Goal: Find specific page/section: Find specific page/section

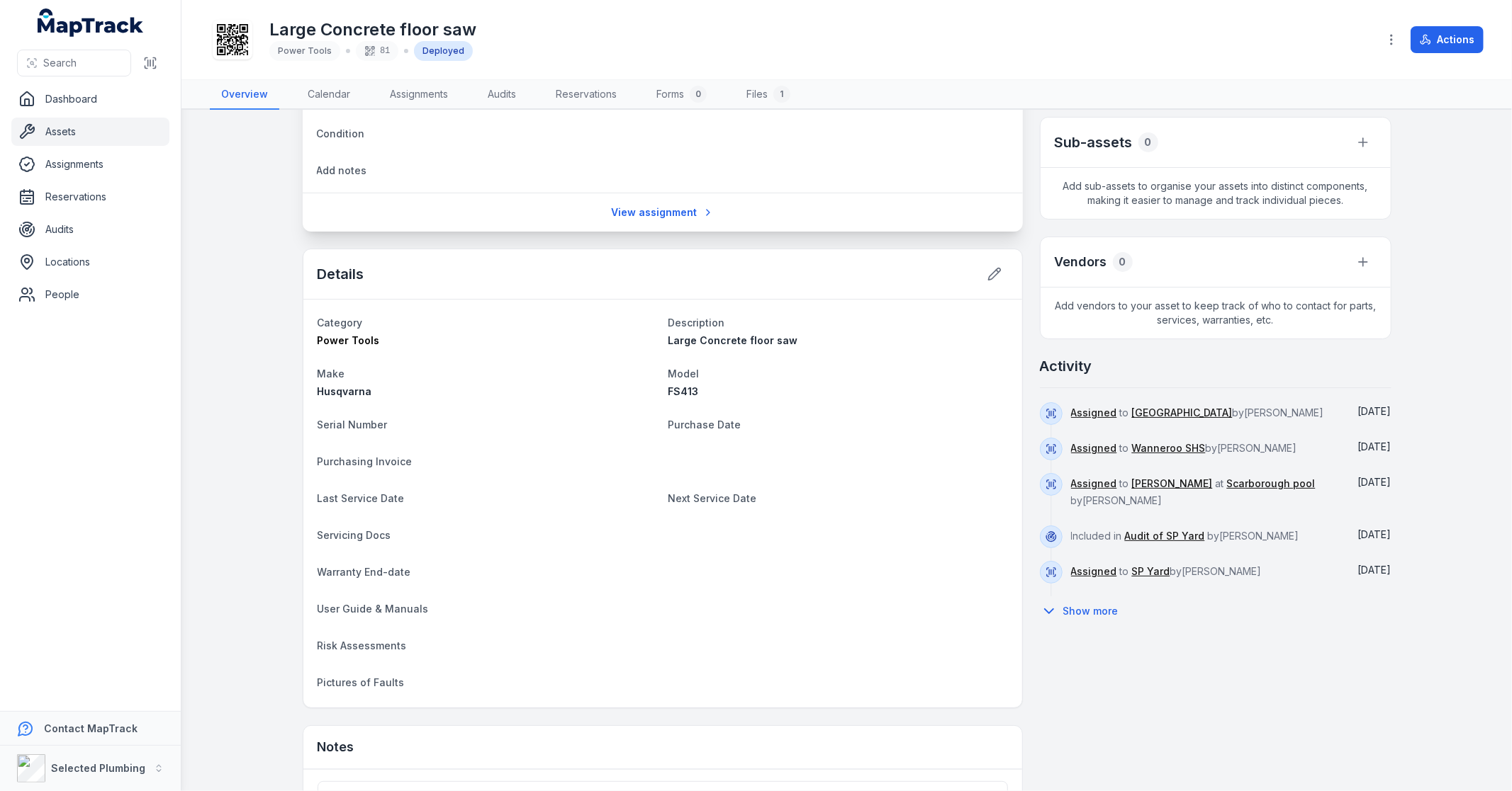
scroll to position [393, 0]
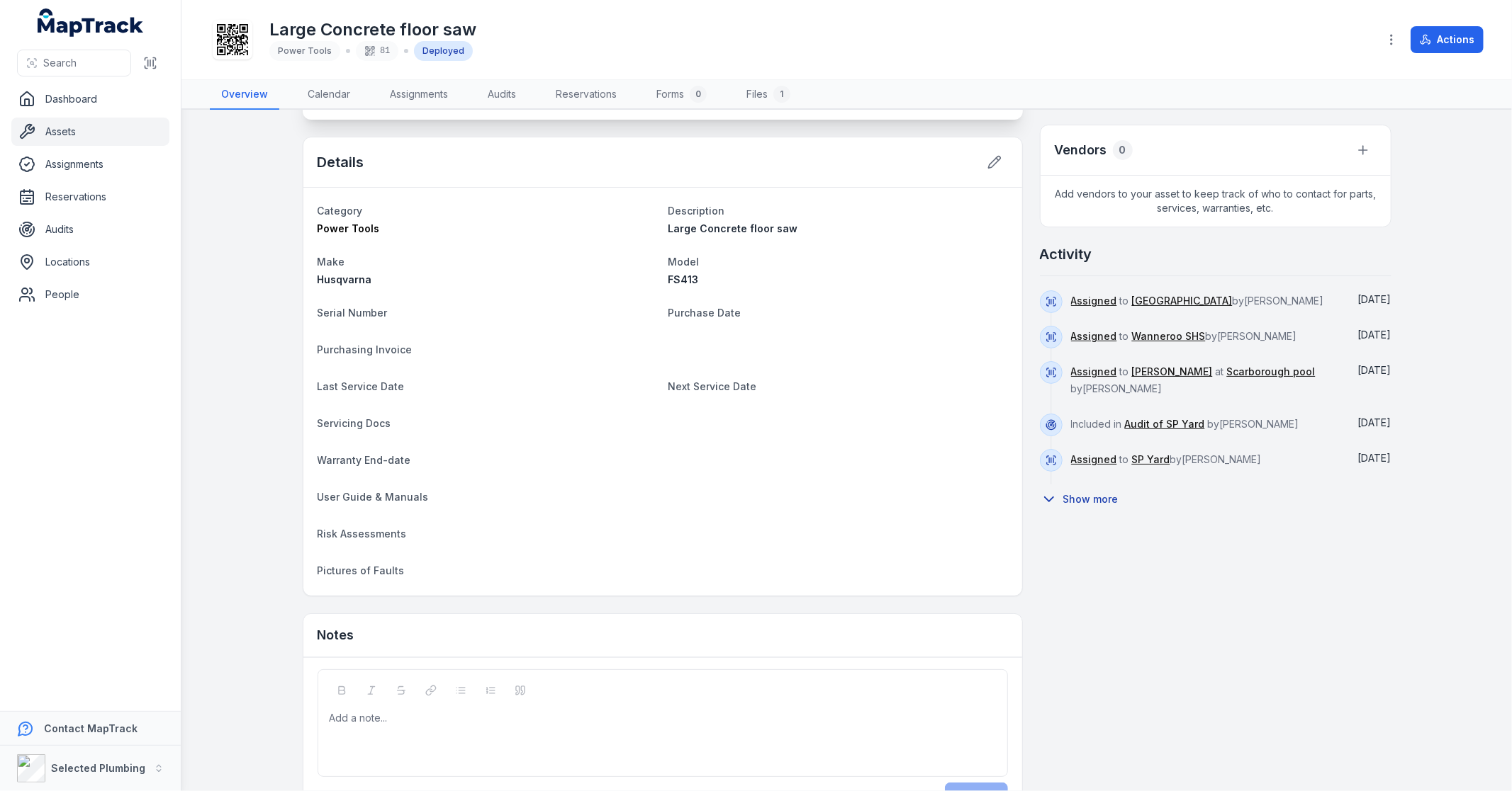
click at [1058, 497] on button "Show more" at bounding box center [1083, 499] width 88 height 30
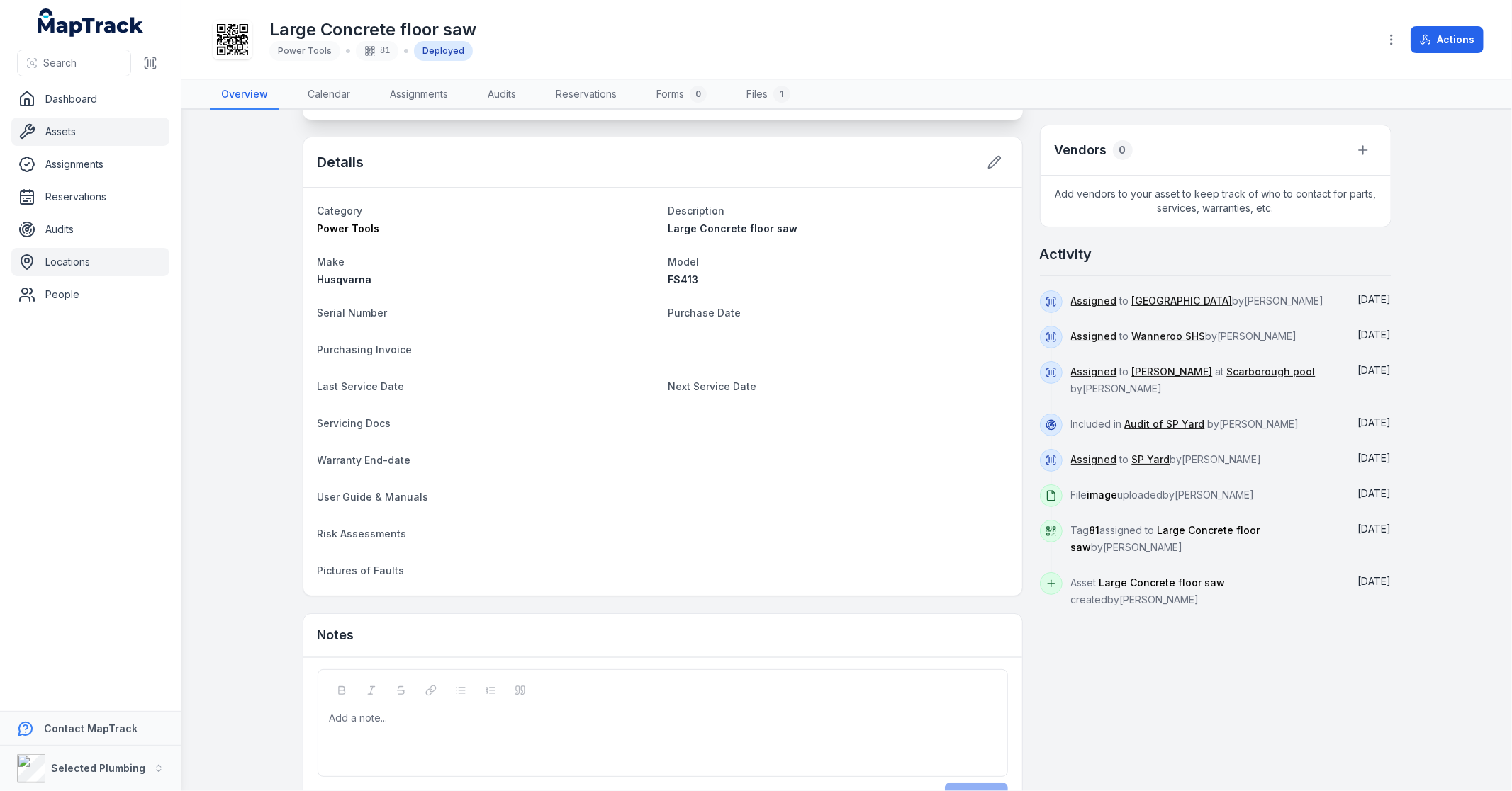
click at [75, 258] on link "Locations" at bounding box center [90, 261] width 158 height 28
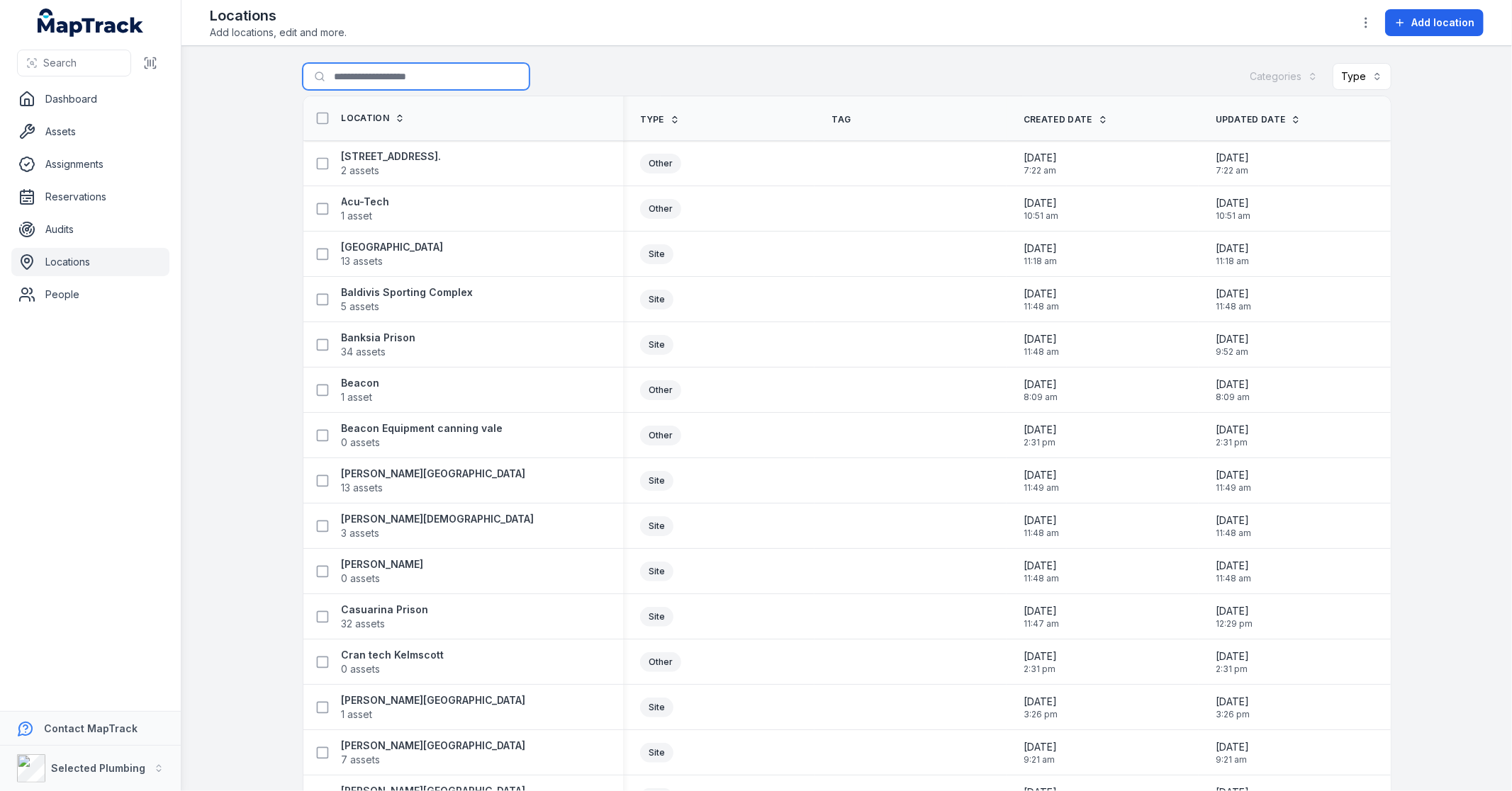
click at [327, 82] on input "Search for locations" at bounding box center [416, 76] width 226 height 27
type input "****"
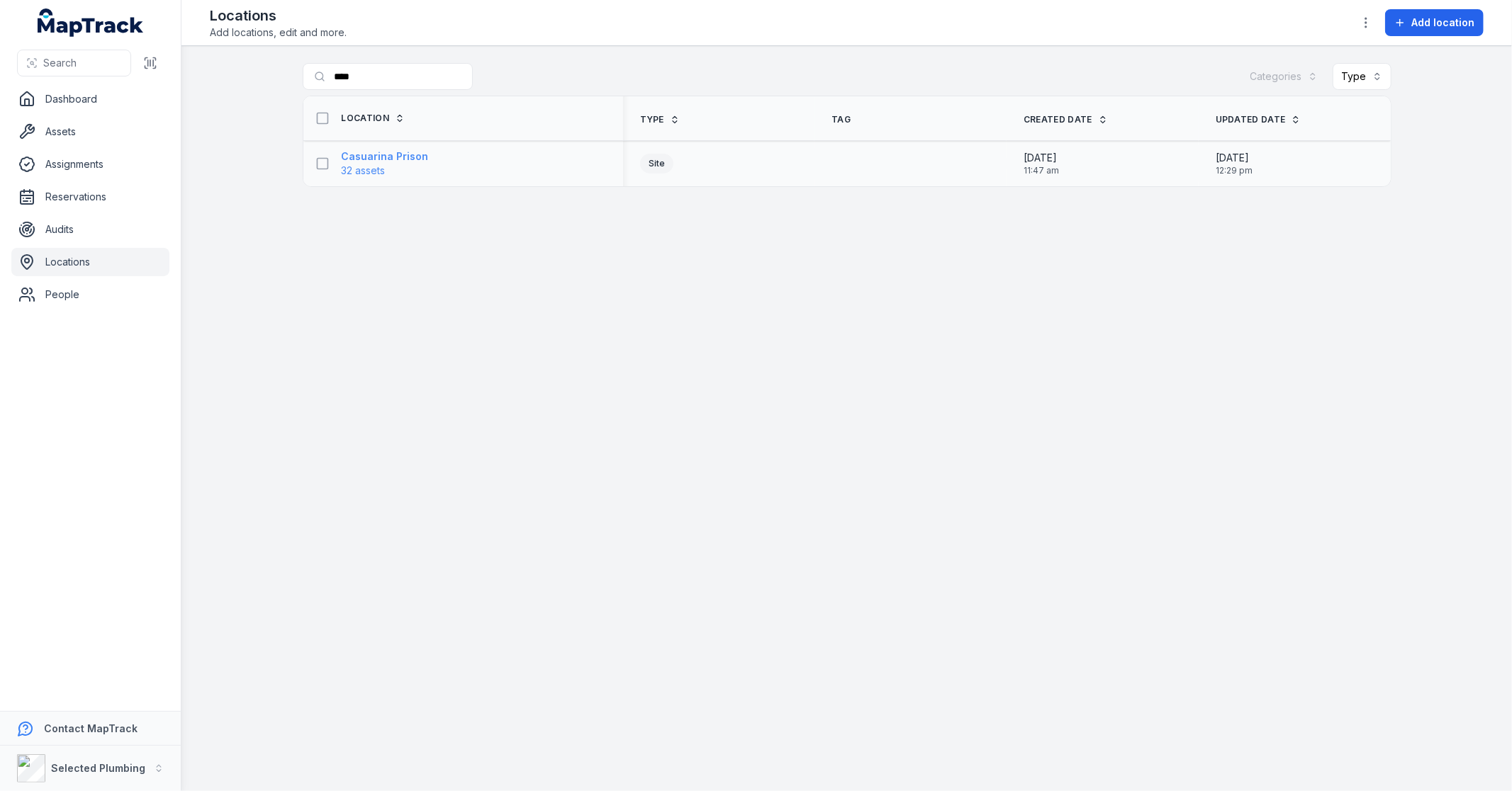
click at [406, 167] on span "32 assets" at bounding box center [385, 171] width 87 height 14
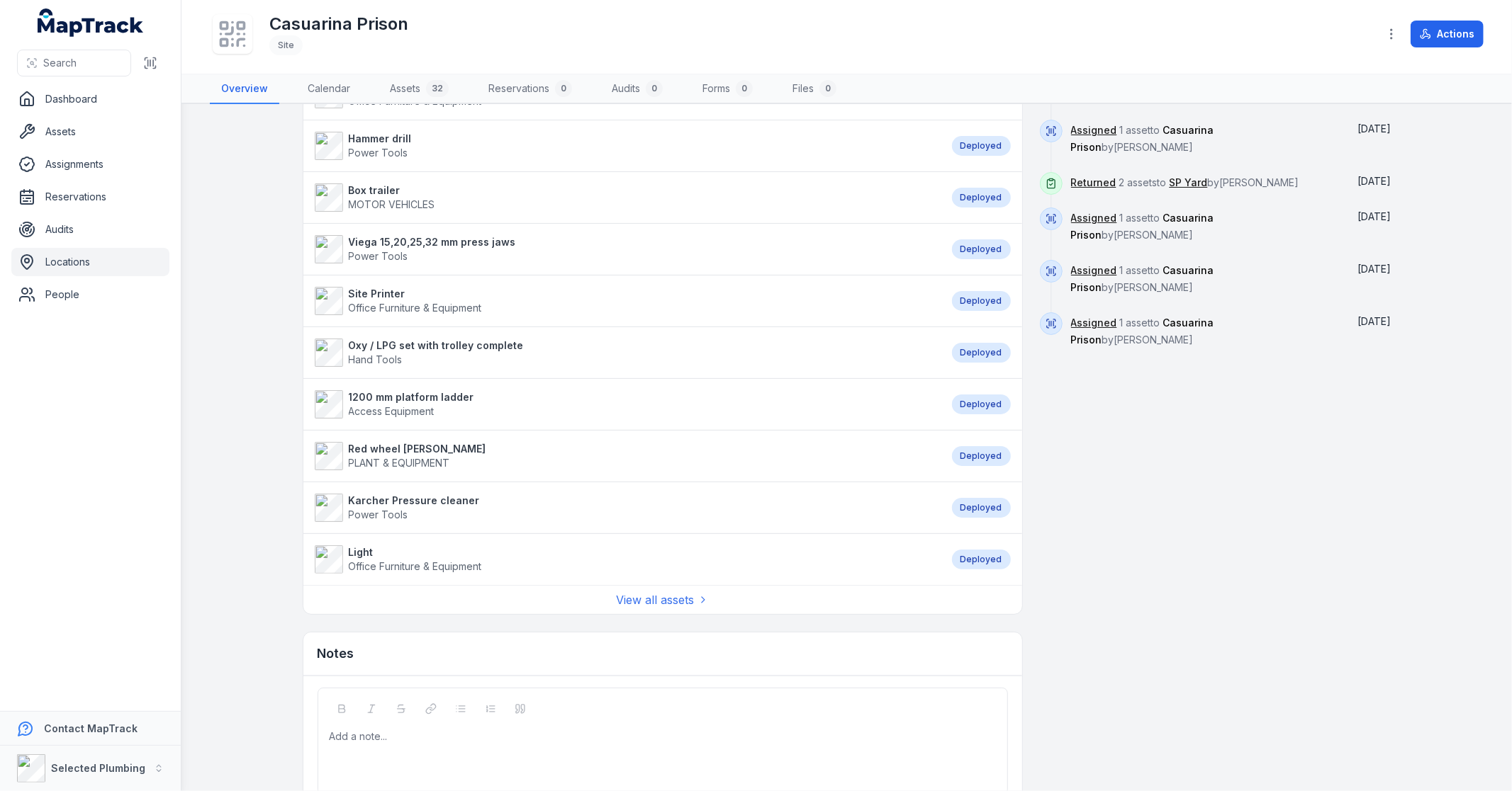
scroll to position [940, 0]
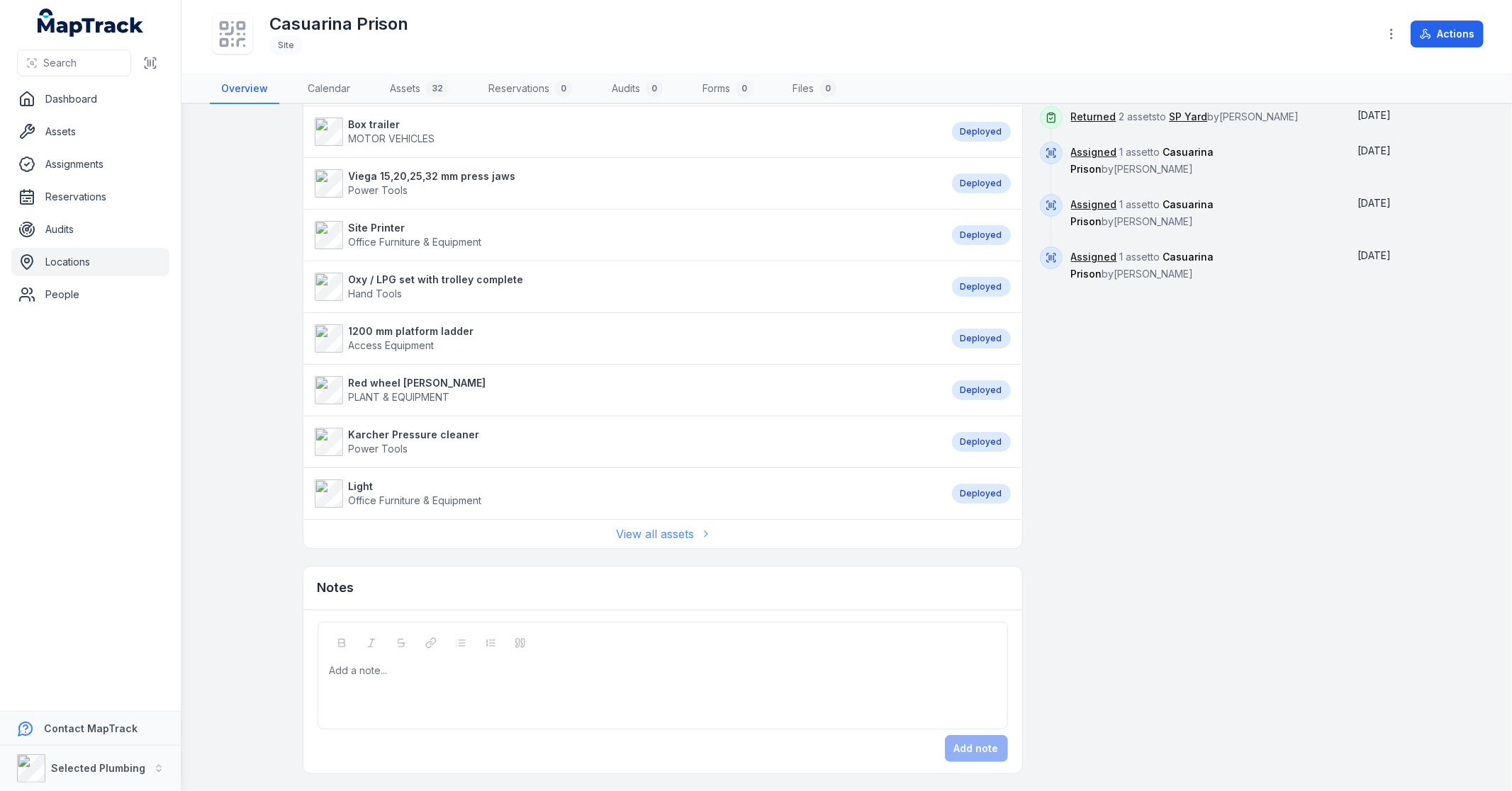
click at [638, 530] on link "View all assets" at bounding box center [663, 534] width 92 height 17
